Goal: Transaction & Acquisition: Purchase product/service

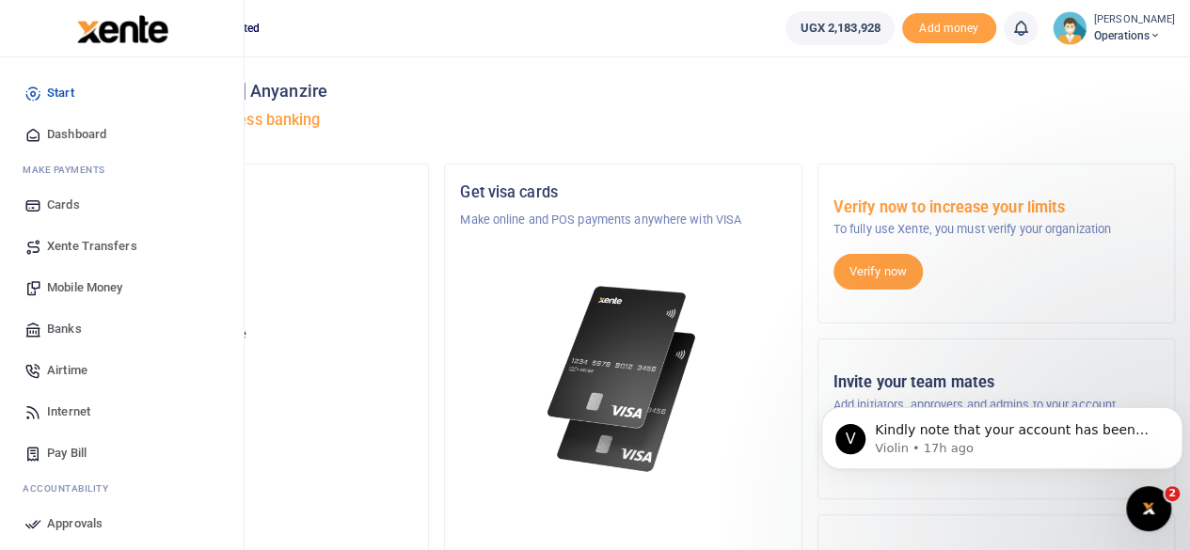
click at [66, 132] on span "Dashboard" at bounding box center [76, 134] width 59 height 19
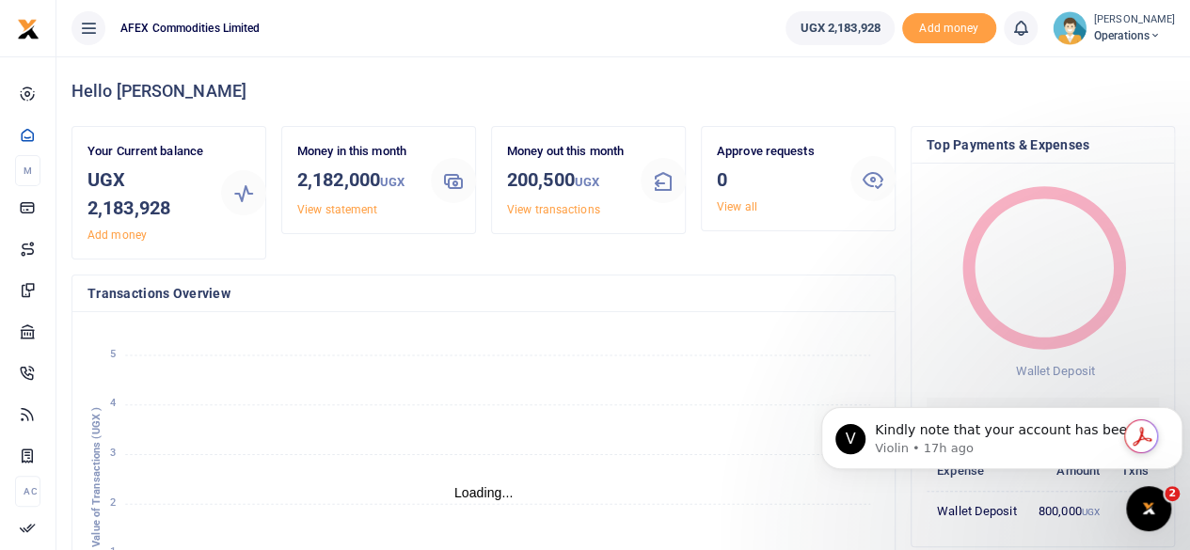
scroll to position [15, 15]
click at [525, 216] on link "View transactions" at bounding box center [553, 209] width 93 height 13
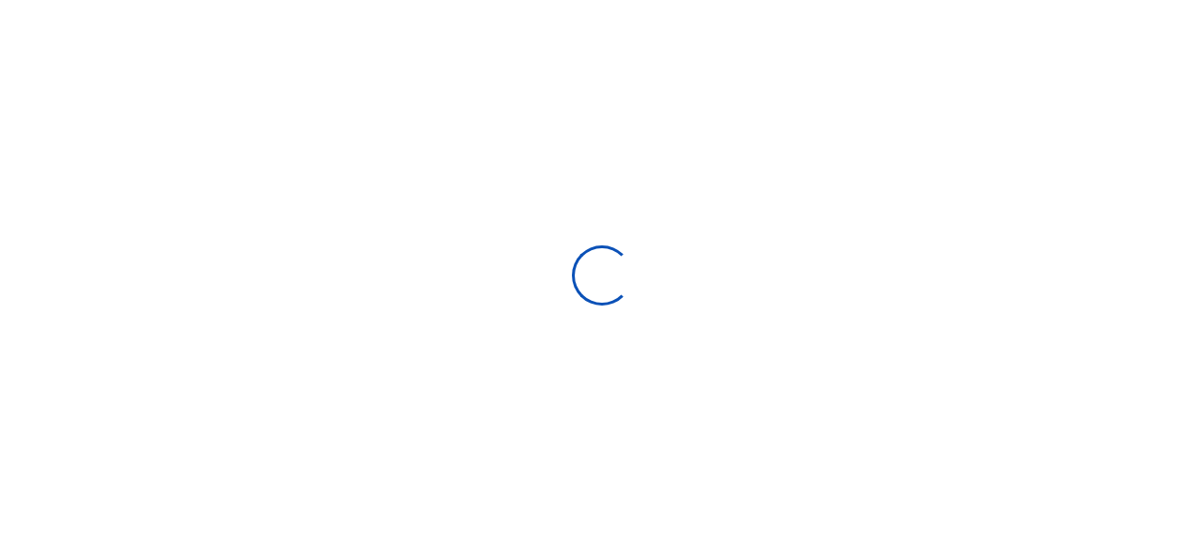
select select
type input "08/22/2025 - 09/20/2025"
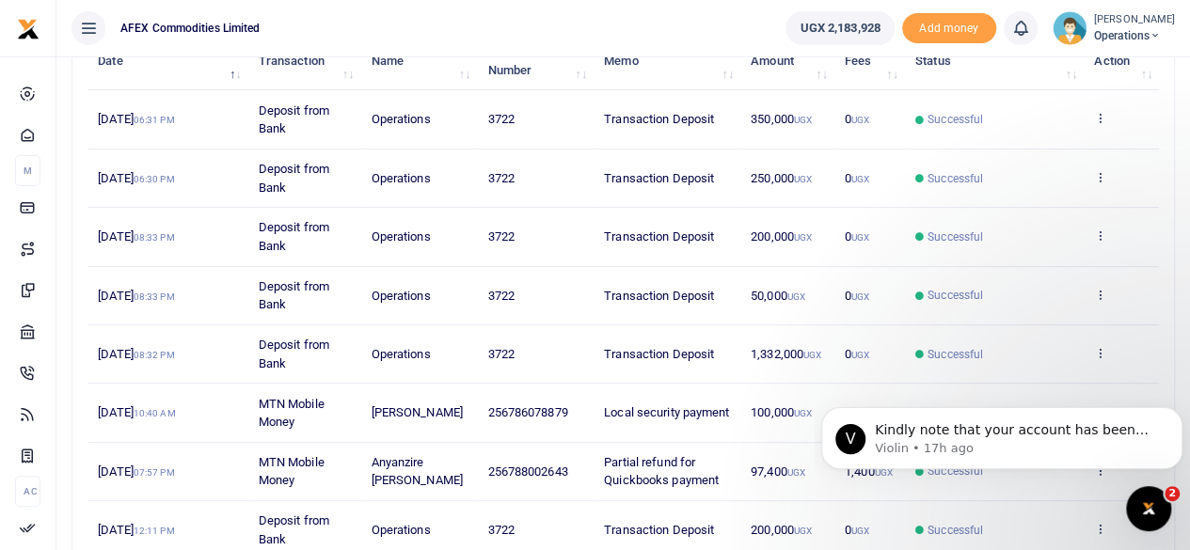
scroll to position [261, 0]
click at [890, 539] on td "0 UGX" at bounding box center [869, 528] width 71 height 57
click at [1173, 413] on icon "Dismiss notification" at bounding box center [1177, 412] width 10 height 10
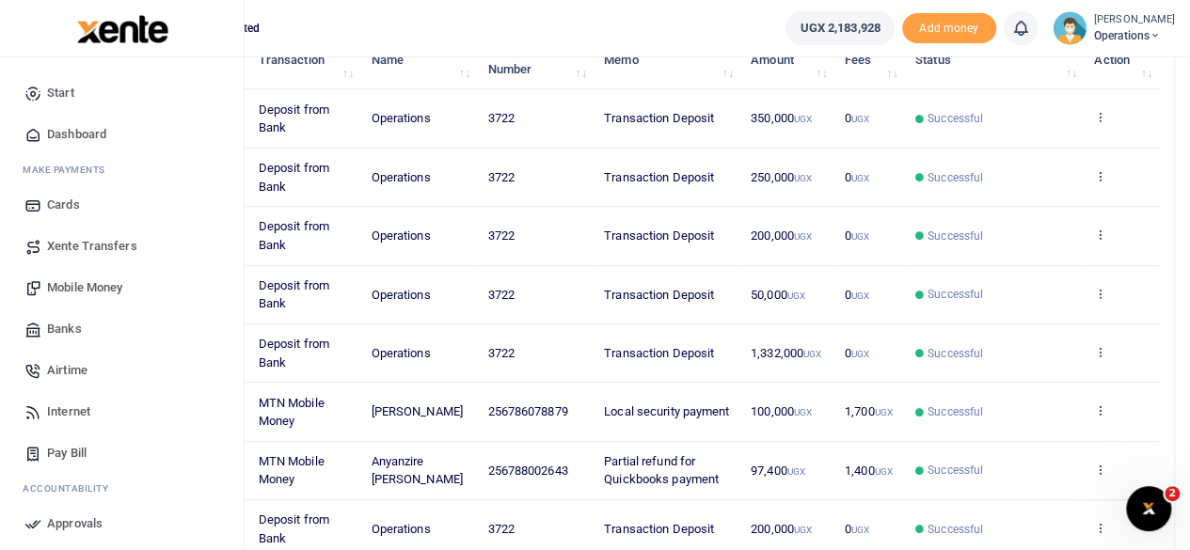
click at [109, 287] on span "Mobile Money" at bounding box center [84, 287] width 75 height 19
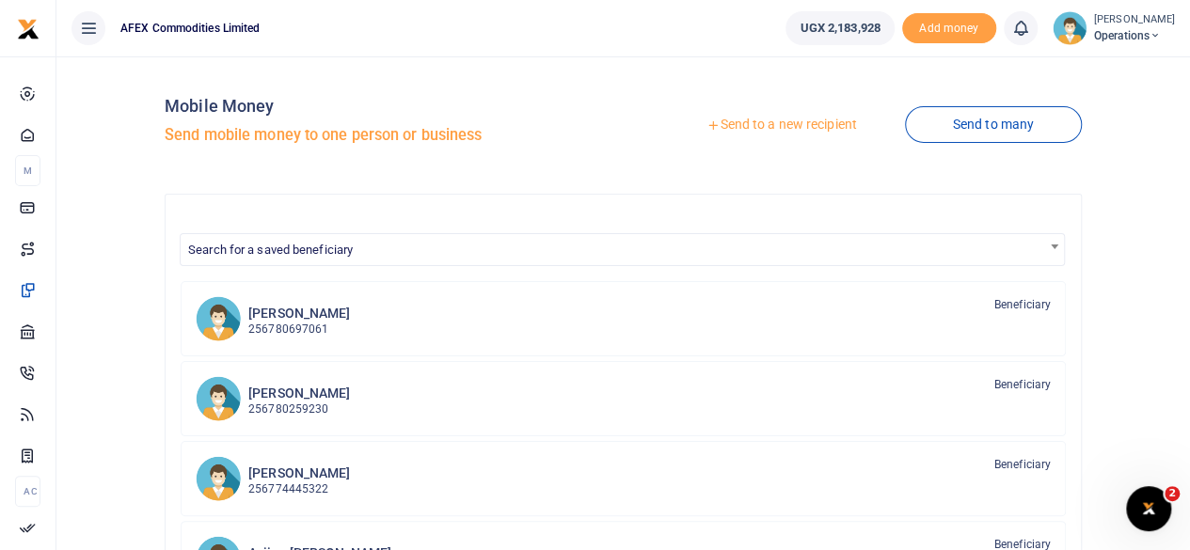
click at [752, 127] on link "Send to a new recipient" at bounding box center [780, 125] width 245 height 34
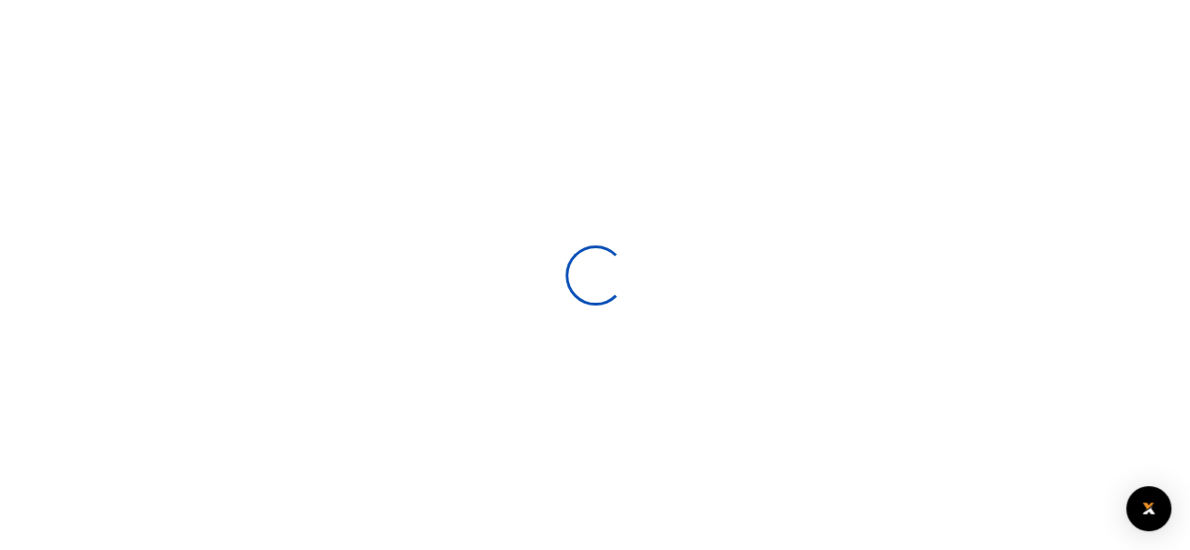
select select
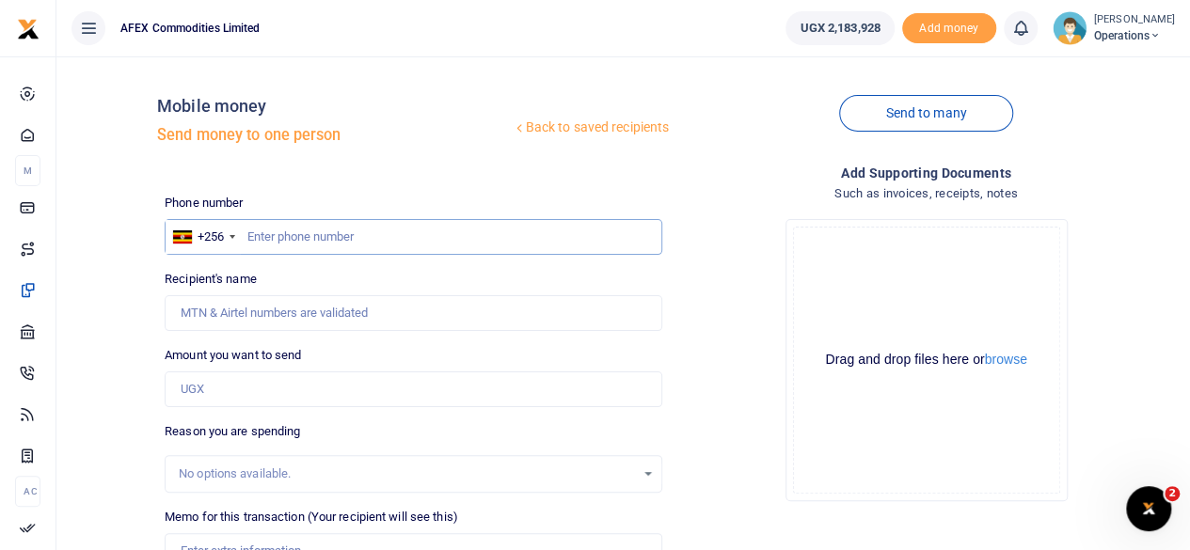
click at [549, 244] on input "text" at bounding box center [413, 237] width 497 height 36
type input "788002643"
type input "Anyanzire Penelope Musoki"
type input "788002643"
click at [536, 397] on input "Amount you want to send" at bounding box center [413, 389] width 497 height 36
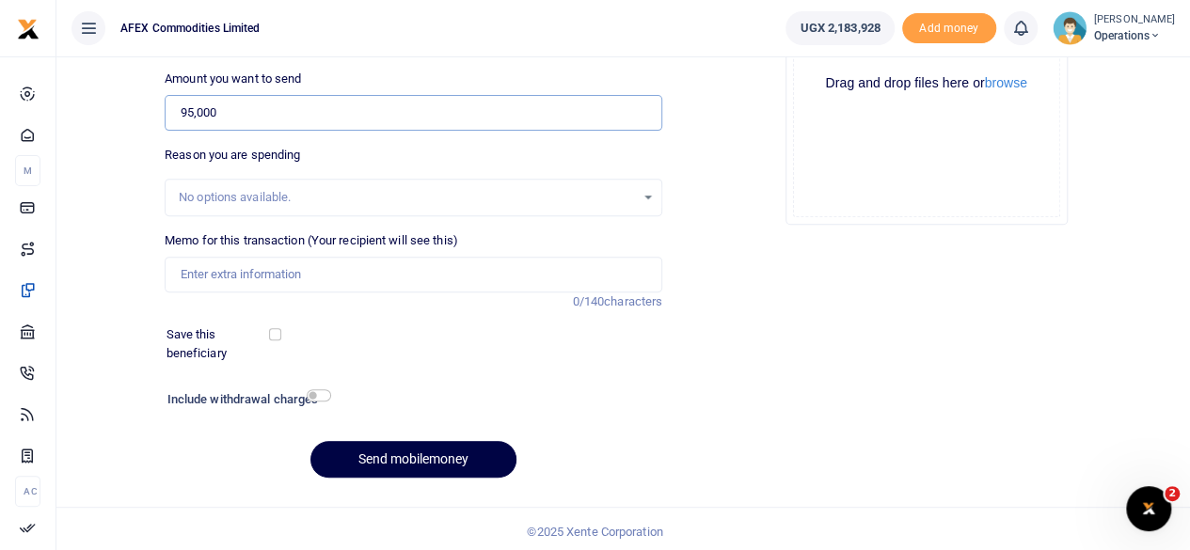
scroll to position [280, 0]
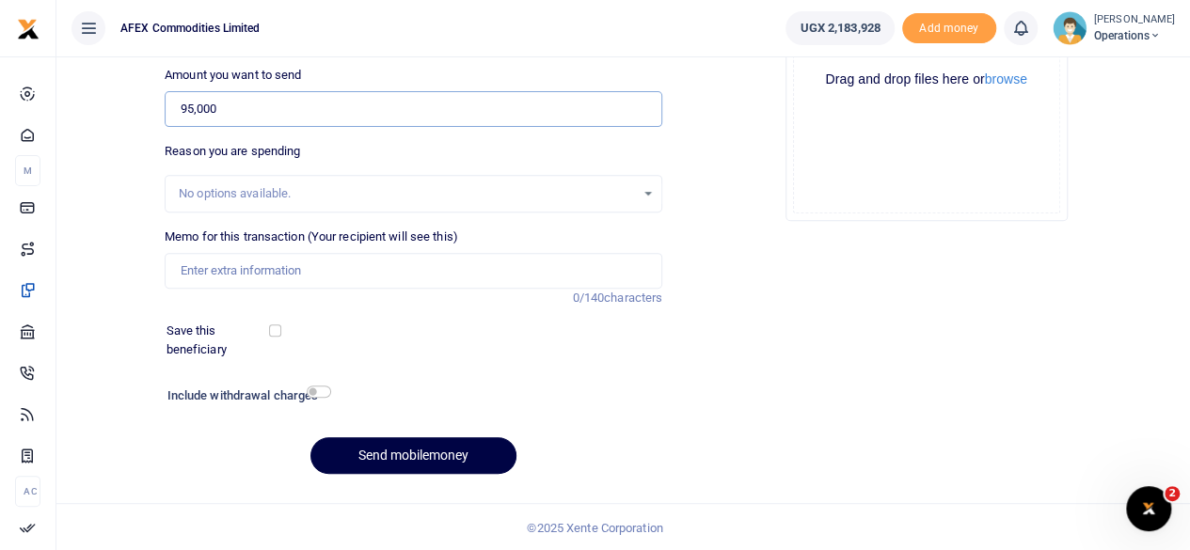
type input "95,000"
click at [320, 393] on input "checkbox" at bounding box center [319, 392] width 24 height 12
checkbox input "true"
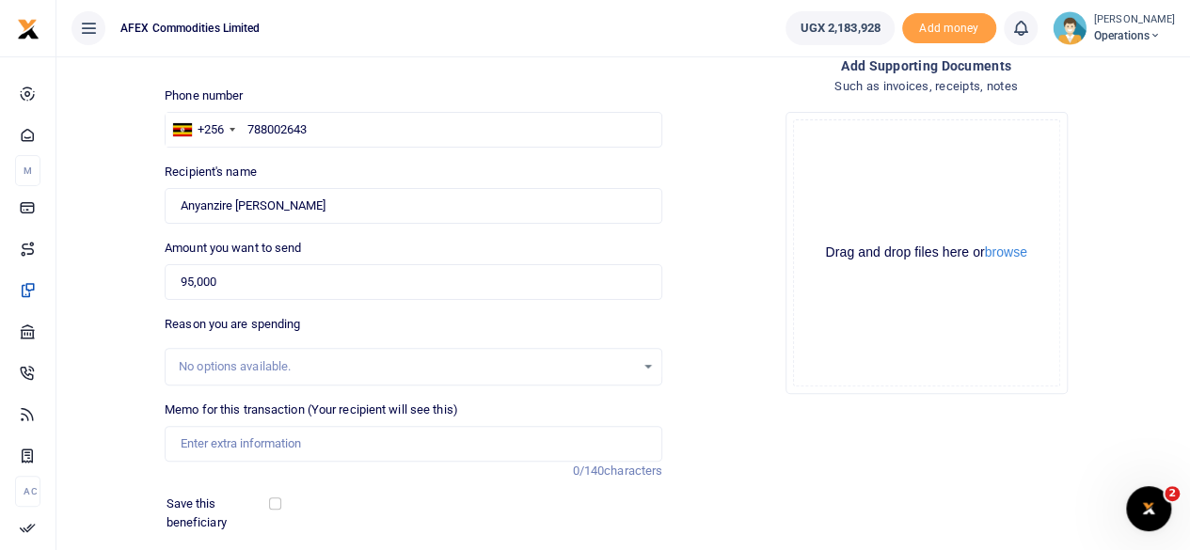
scroll to position [103, 0]
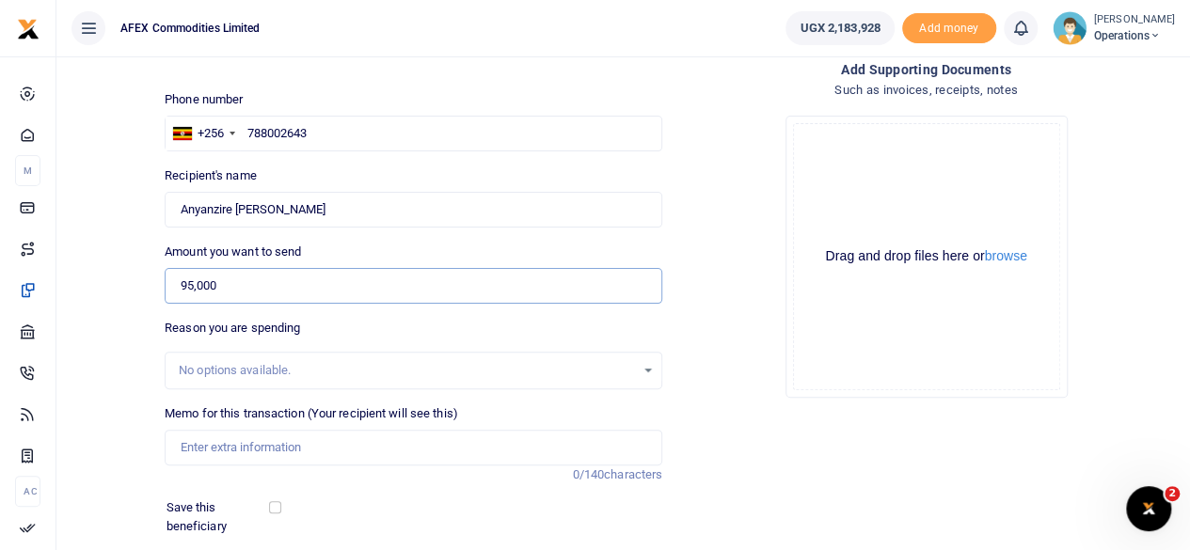
click at [382, 292] on input "95,000" at bounding box center [413, 286] width 497 height 36
type input "9"
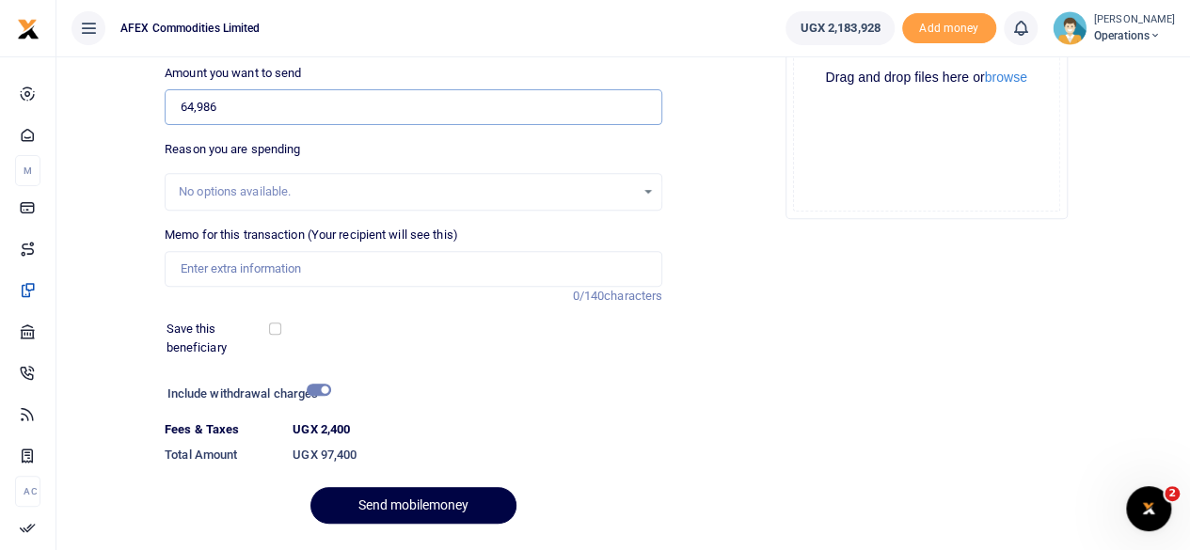
scroll to position [316, 0]
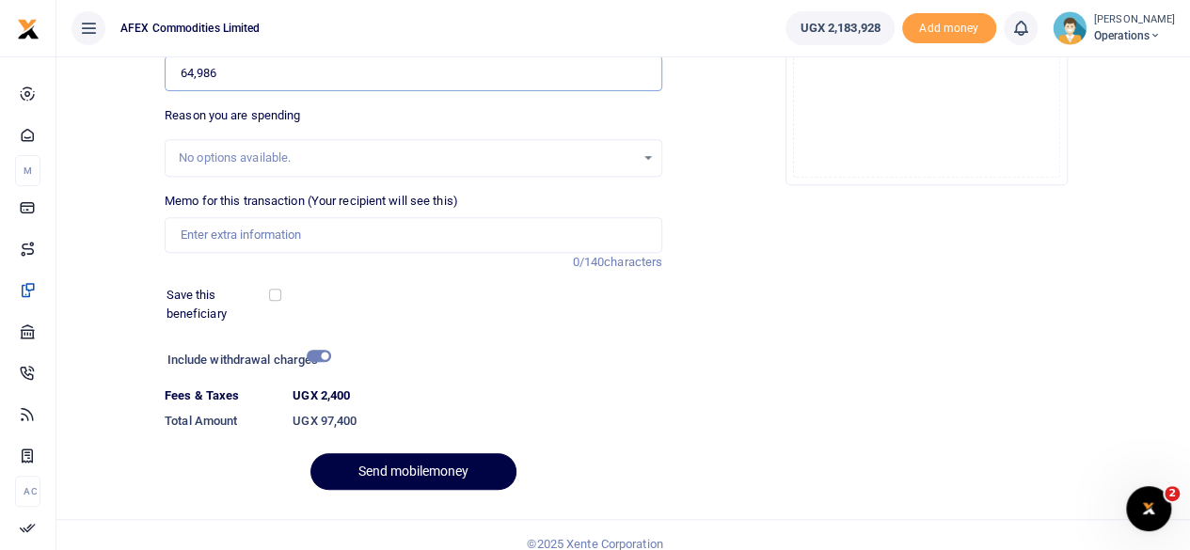
type input "64,986"
click at [374, 238] on input "Memo for this transaction (Your recipient will see this)" at bounding box center [413, 235] width 497 height 36
type input "Balance payment from quickbooks refund"
click at [321, 350] on input "checkbox" at bounding box center [319, 356] width 24 height 12
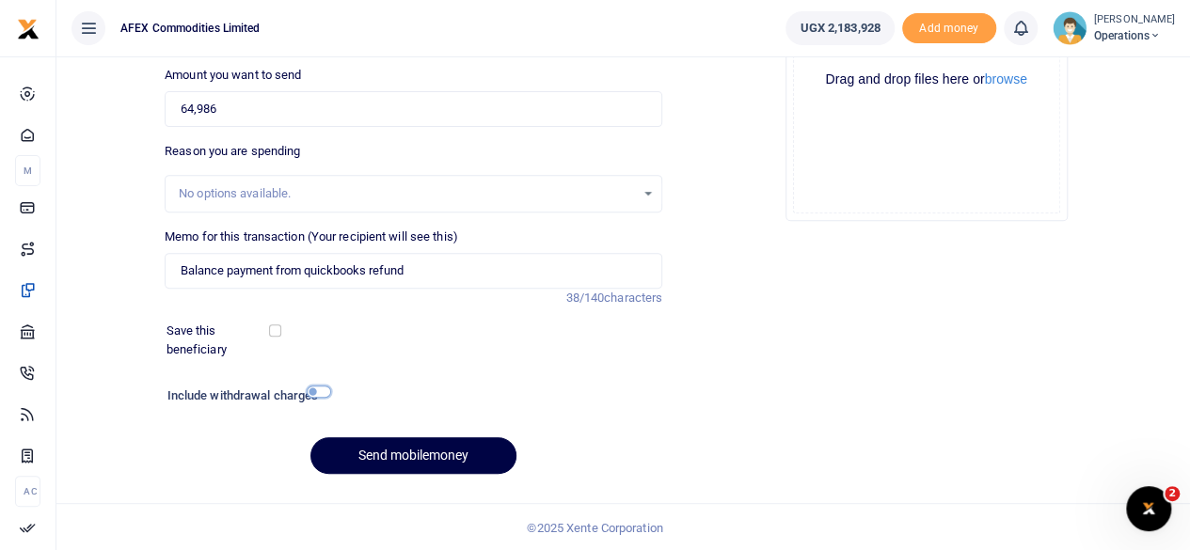
click at [318, 388] on input "checkbox" at bounding box center [319, 392] width 24 height 12
checkbox input "true"
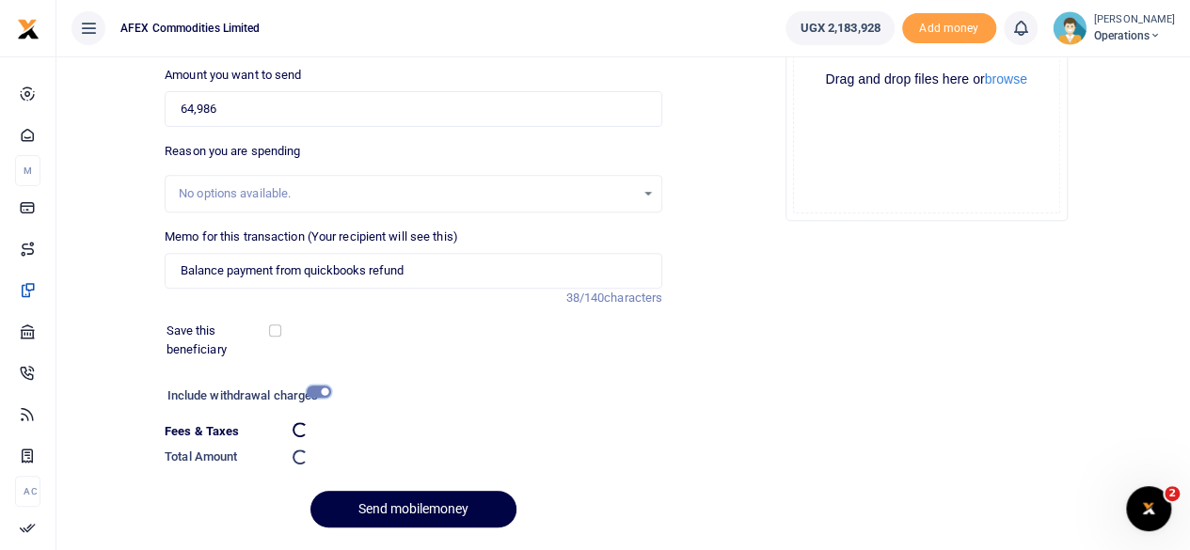
scroll to position [316, 0]
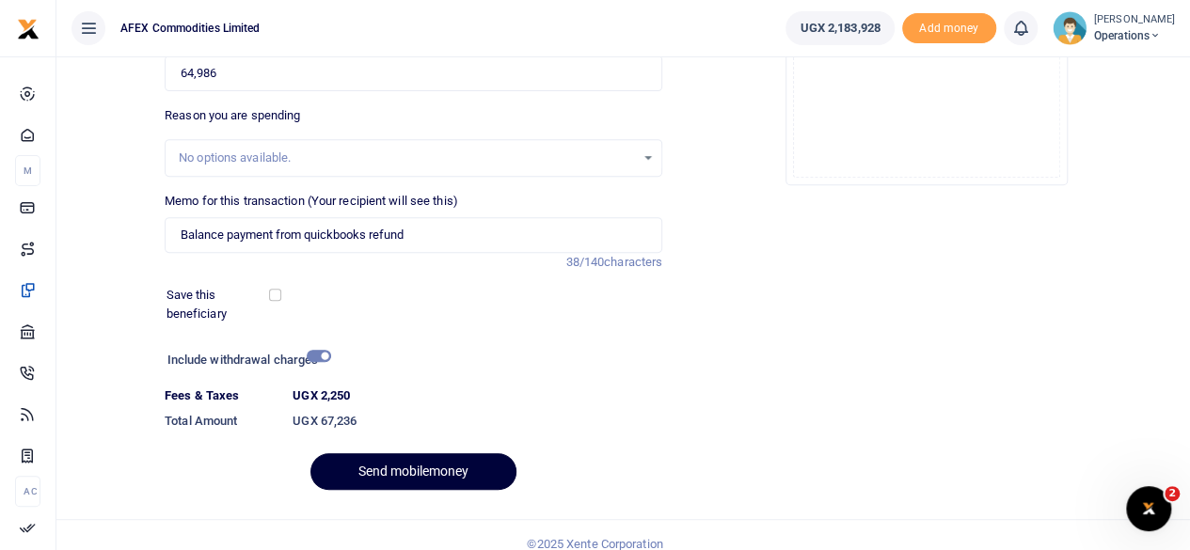
click at [476, 468] on button "Send mobilemoney" at bounding box center [413, 471] width 206 height 37
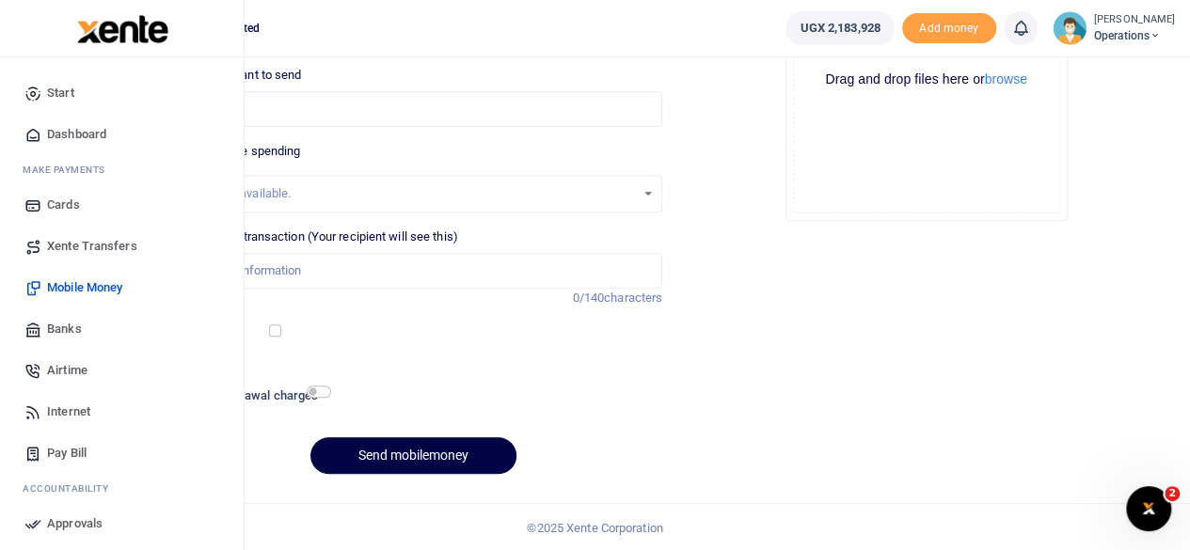
click at [106, 135] on span "Dashboard" at bounding box center [76, 134] width 59 height 19
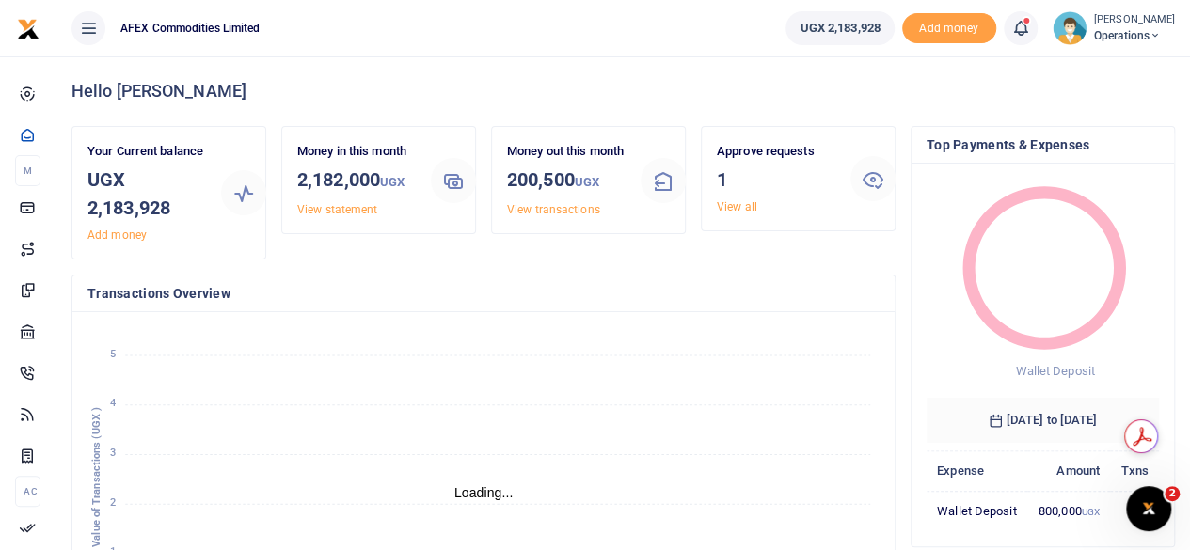
scroll to position [15, 15]
click at [747, 202] on link "View all" at bounding box center [737, 206] width 40 height 13
click at [737, 207] on link "View all" at bounding box center [737, 206] width 40 height 13
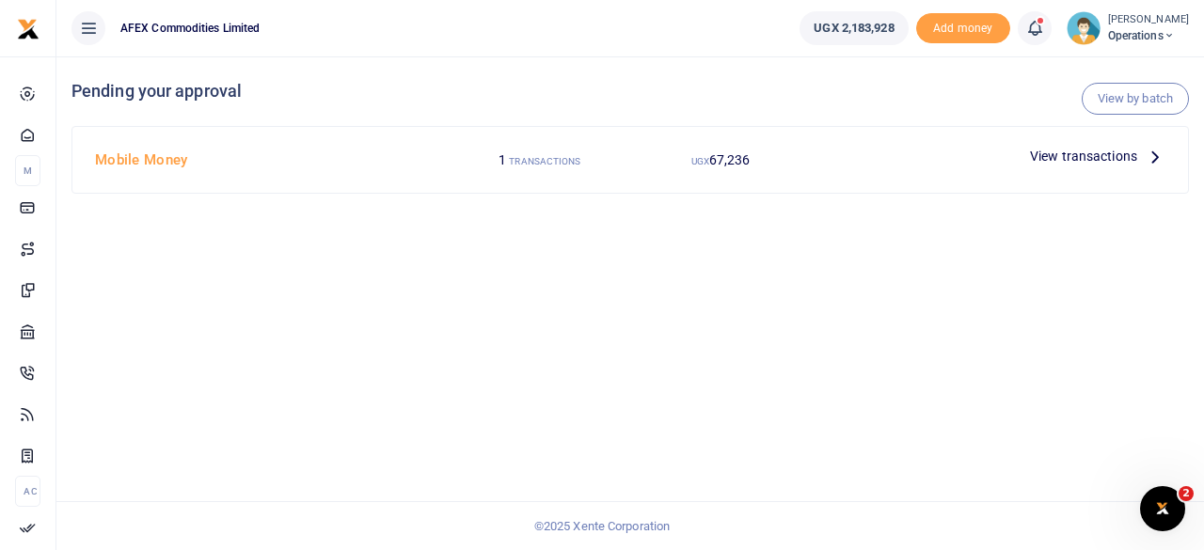
click at [1114, 156] on span "View transactions" at bounding box center [1083, 156] width 107 height 21
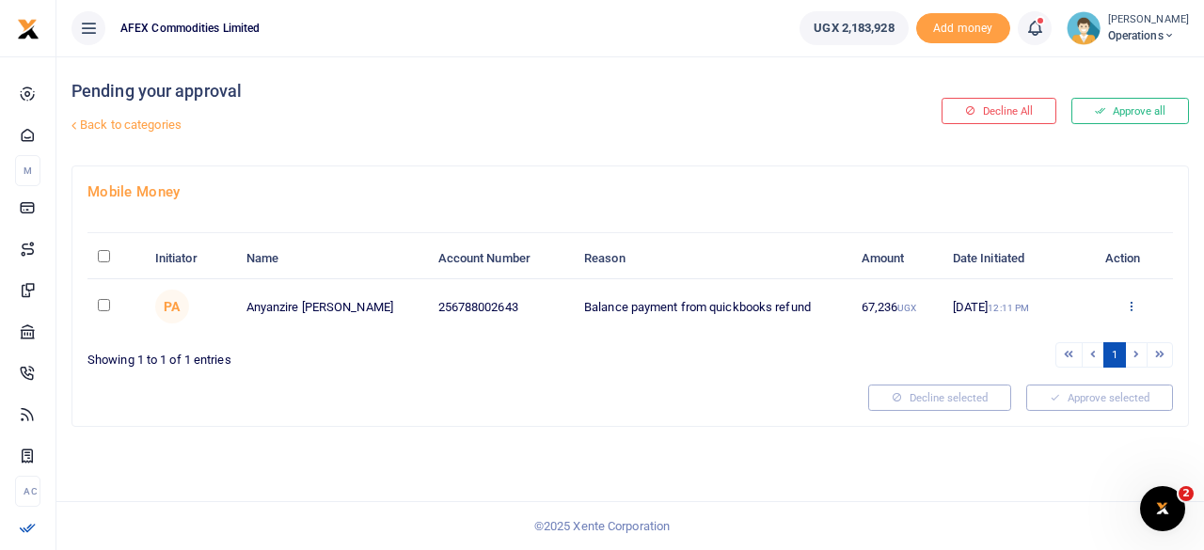
click at [1136, 302] on icon at bounding box center [1131, 305] width 12 height 13
click at [1090, 332] on link "Approve" at bounding box center [1062, 336] width 149 height 26
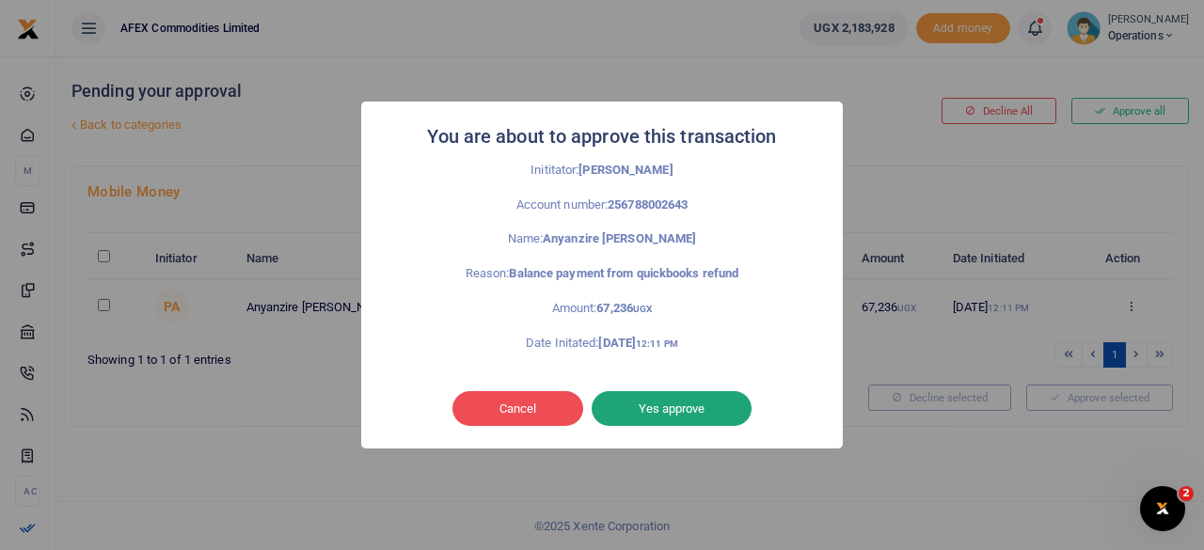
click at [702, 403] on button "Yes approve" at bounding box center [672, 409] width 160 height 36
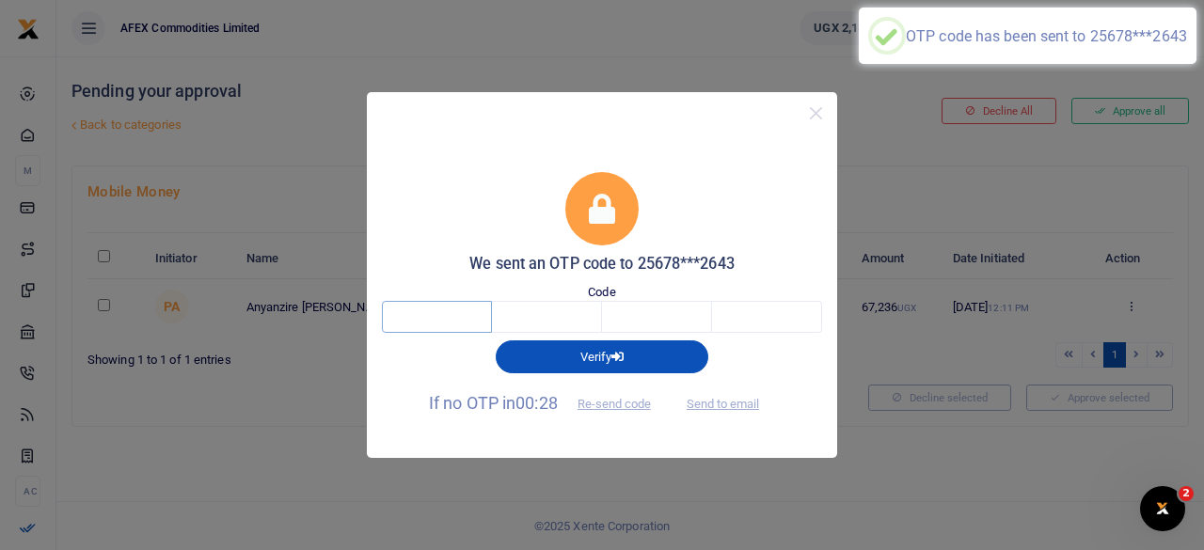
click at [406, 317] on input "text" at bounding box center [437, 317] width 110 height 32
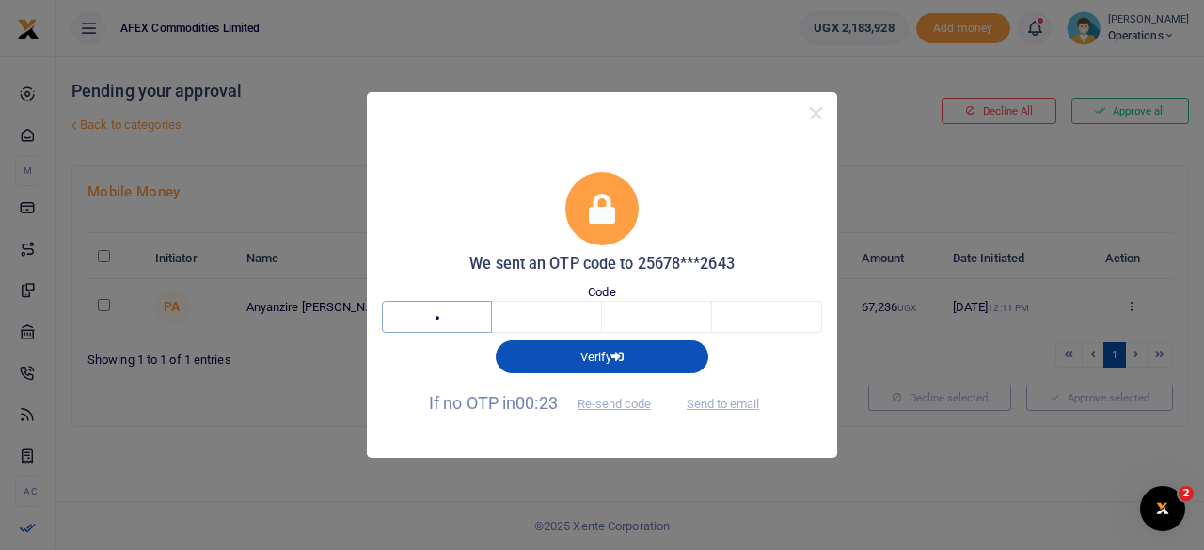
type input "4"
type input "9"
type input "6"
type input "8"
